Goal: Find contact information: Find contact information

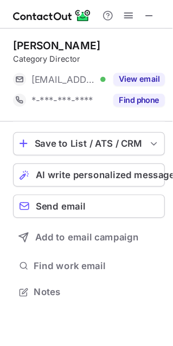
scroll to position [235, 172]
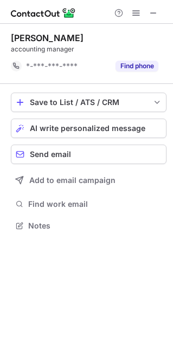
scroll to position [218, 172]
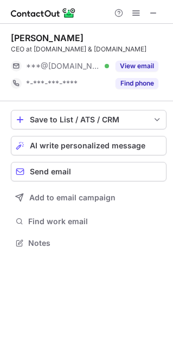
scroll to position [235, 172]
click at [152, 10] on span at bounding box center [153, 13] width 9 height 9
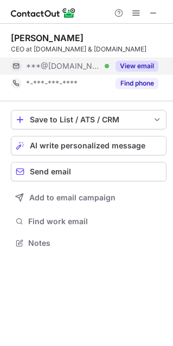
click at [138, 72] on div "View email" at bounding box center [133, 65] width 49 height 17
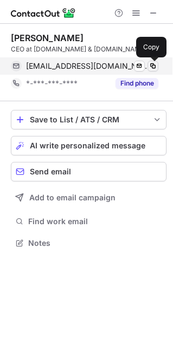
click at [154, 65] on span at bounding box center [152, 66] width 9 height 9
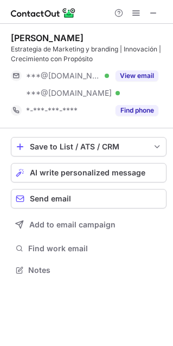
scroll to position [262, 172]
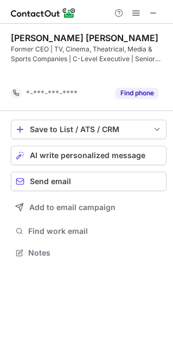
scroll to position [227, 172]
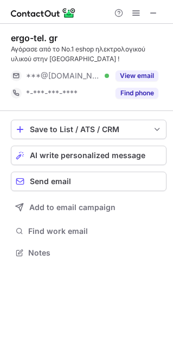
scroll to position [245, 172]
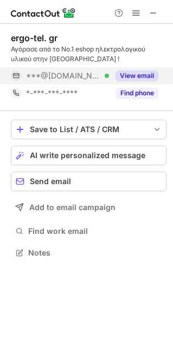
click at [132, 77] on button "View email" at bounding box center [136, 75] width 43 height 11
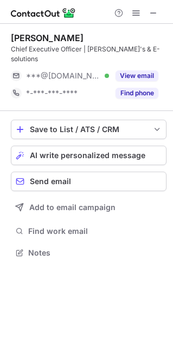
scroll to position [235, 172]
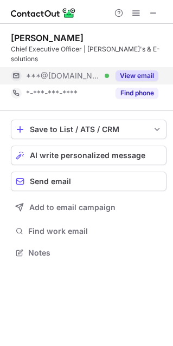
click at [130, 70] on button "View email" at bounding box center [136, 75] width 43 height 11
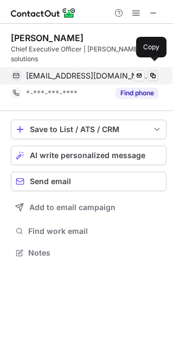
click at [154, 71] on span at bounding box center [152, 75] width 9 height 9
